Goal: Task Accomplishment & Management: Use online tool/utility

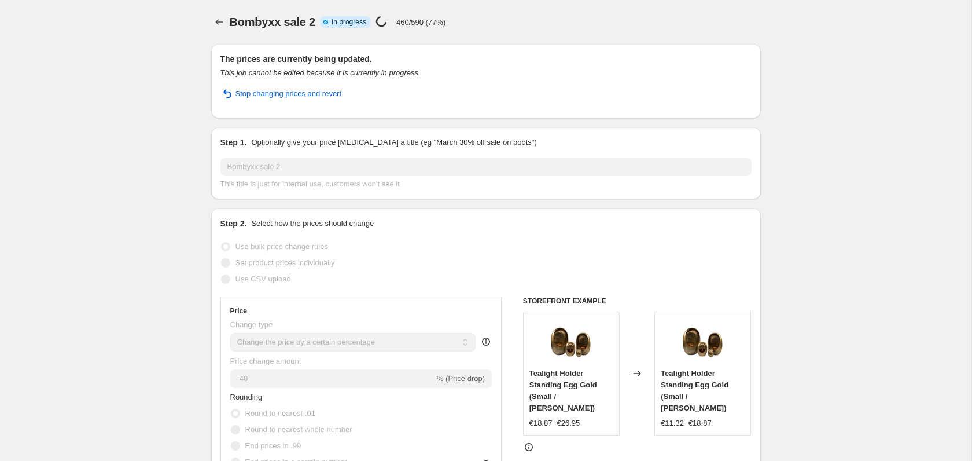
select select "percentage"
select select "vendor"
select select "inventory_quantity"
select select ">"
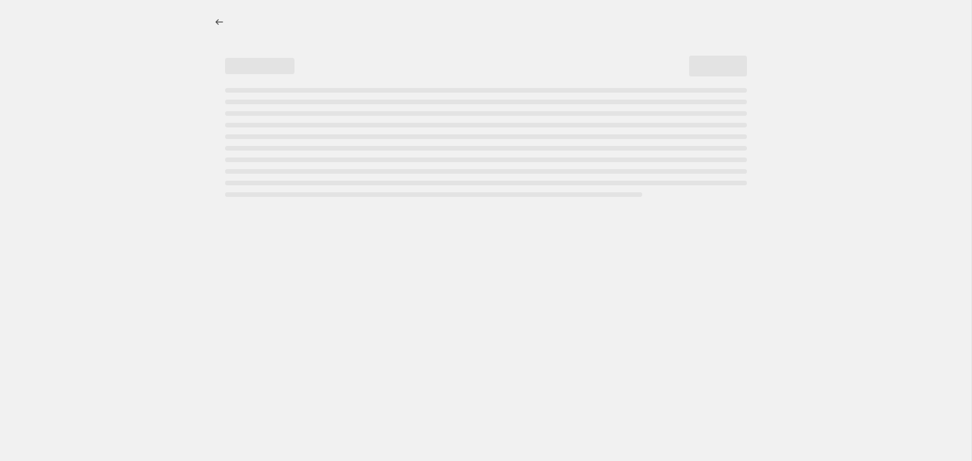
select select "percentage"
select select "inventory_quantity"
select select ">"
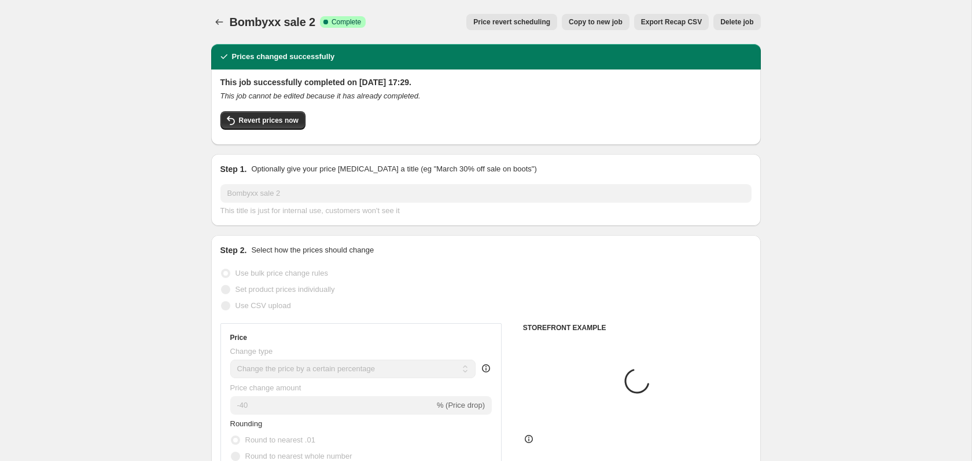
select select "vendor"
